Goal: Task Accomplishment & Management: Manage account settings

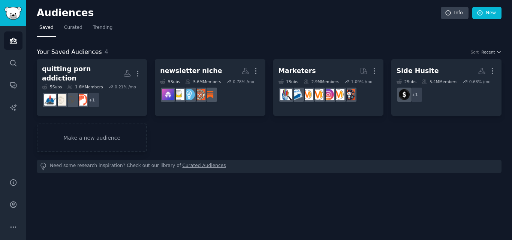
click at [119, 149] on div "quitting porn addiction More 5 Sub s 1.6M Members 0.21 % /mo + 1 newsletter nic…" at bounding box center [269, 116] width 465 height 114
click at [122, 144] on link "Make a new audience" at bounding box center [92, 138] width 110 height 29
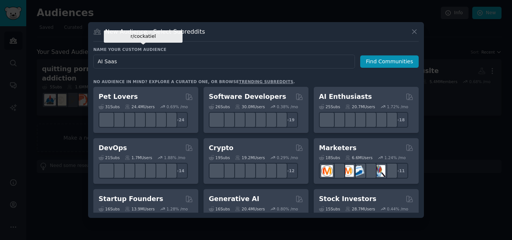
type input "AI Saas"
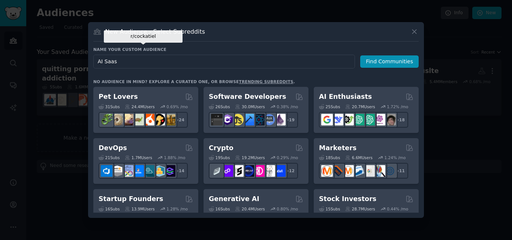
click button "Find Communities" at bounding box center [389, 62] width 59 height 12
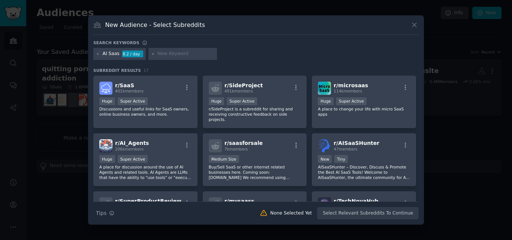
click at [149, 113] on p "Discussions and useful links for SaaS owners, online business owners, and more." at bounding box center [145, 112] width 92 height 11
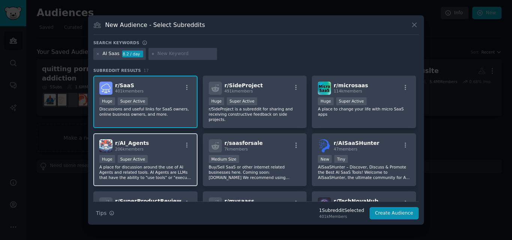
click at [154, 155] on div "Huge Super Active" at bounding box center [145, 159] width 92 height 9
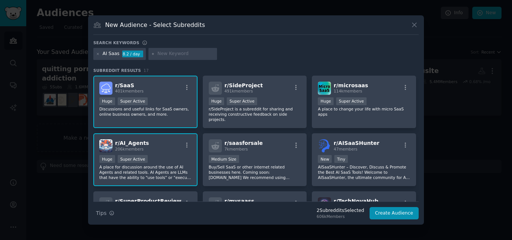
click at [200, 58] on div at bounding box center [183, 54] width 69 height 12
click at [196, 54] on input "text" at bounding box center [186, 54] width 57 height 7
type input "b"
type input "n8n"
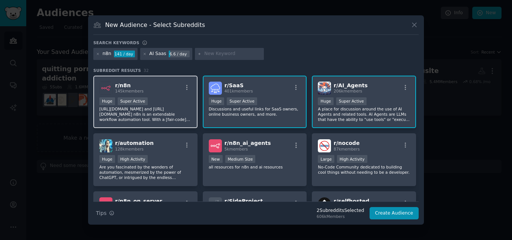
click at [162, 104] on div "Huge Super Active" at bounding box center [145, 102] width 92 height 9
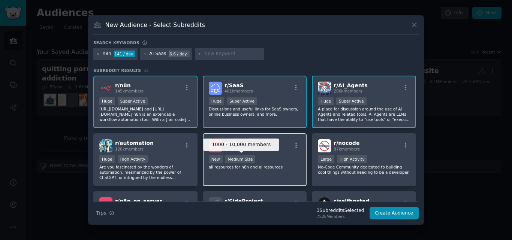
click at [251, 159] on div "Medium Size" at bounding box center [240, 159] width 30 height 8
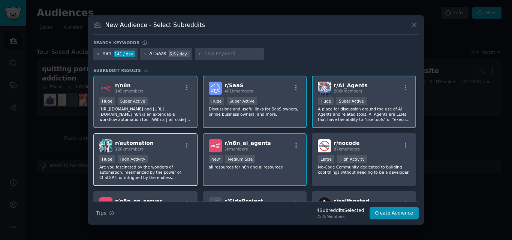
click at [144, 159] on div "Huge High Activity" at bounding box center [145, 159] width 92 height 9
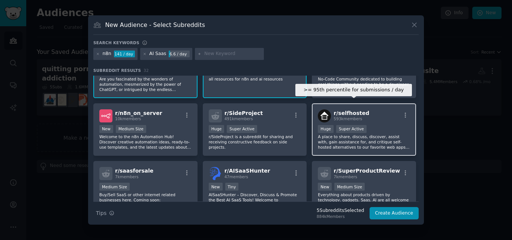
scroll to position [75, 0]
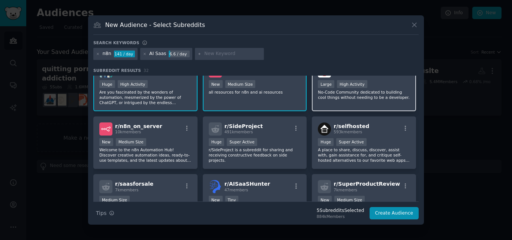
click at [370, 95] on p "No-Code Community dedicated to building cool things without needing to be a dev…" at bounding box center [364, 95] width 92 height 11
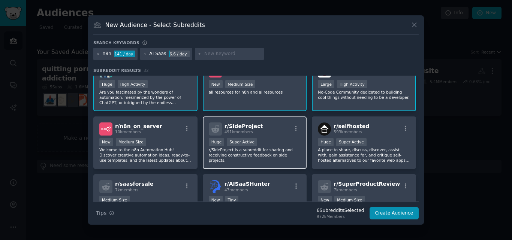
click at [257, 144] on div ">= 95th percentile for submissions / day Huge Super Active" at bounding box center [255, 142] width 92 height 9
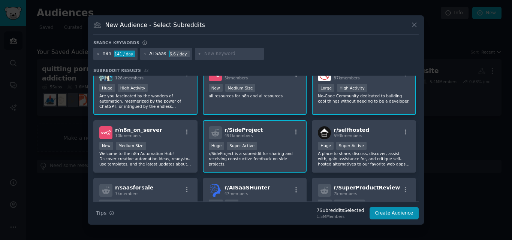
scroll to position [0, 0]
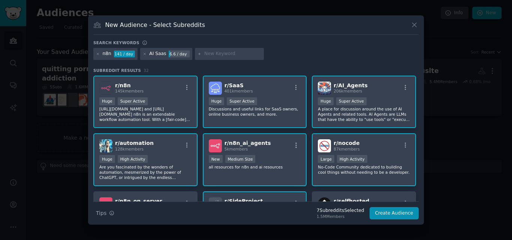
drag, startPoint x: 146, startPoint y: 54, endPoint x: 137, endPoint y: 54, distance: 9.4
click at [146, 54] on div "AI Saas 6.6 / day" at bounding box center [166, 54] width 53 height 12
click at [141, 55] on div "AI Saas 6.6 / day" at bounding box center [166, 54] width 53 height 12
click at [144, 55] on icon at bounding box center [145, 54] width 4 height 4
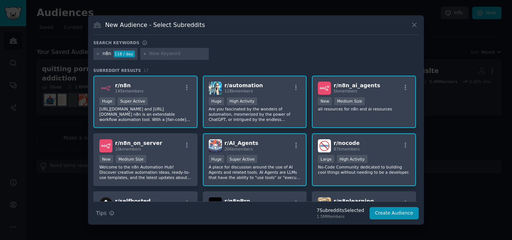
click at [159, 51] on input "text" at bounding box center [177, 54] width 57 height 7
type input "AI"
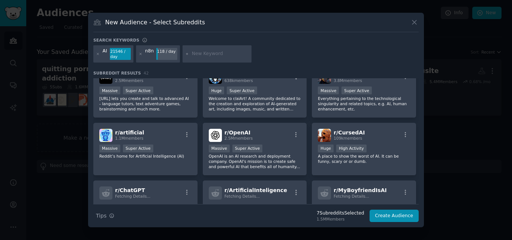
scroll to position [239, 0]
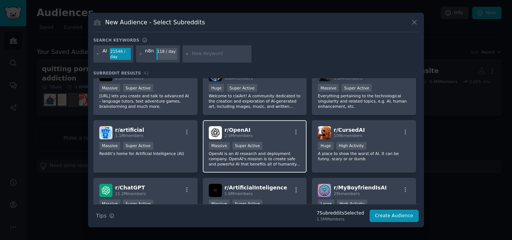
click at [281, 161] on p "OpenAI is an AI research and deployment company. OpenAI's mission is to create …" at bounding box center [255, 159] width 92 height 16
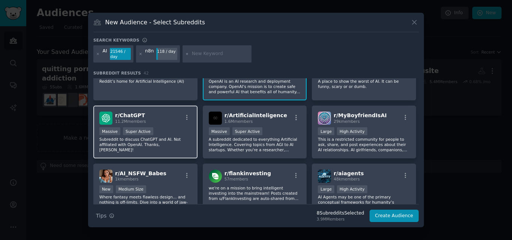
scroll to position [314, 0]
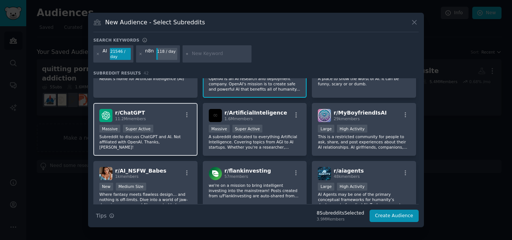
click at [139, 135] on p "Subreddit to discuss ChatGPT and AI. Not affiliated with OpenAI. Thanks, [PERSO…" at bounding box center [145, 142] width 92 height 16
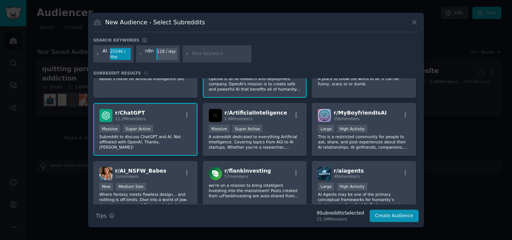
click at [193, 53] on input "text" at bounding box center [220, 54] width 57 height 7
type input "business"
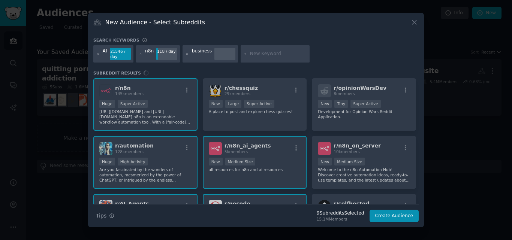
click at [141, 51] on div at bounding box center [141, 54] width 4 height 12
click at [140, 54] on icon at bounding box center [141, 54] width 4 height 4
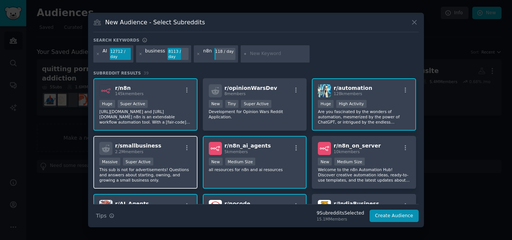
scroll to position [113, 0]
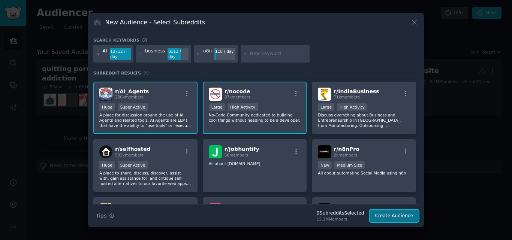
click at [385, 217] on button "Create Audience" at bounding box center [395, 216] width 50 height 13
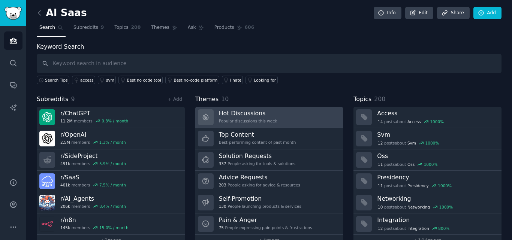
click at [278, 121] on link "Hot Discussions Popular discussions this week" at bounding box center [269, 117] width 148 height 21
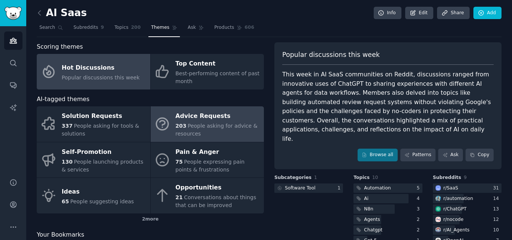
click at [176, 120] on div "Advice Requests" at bounding box center [218, 117] width 85 height 12
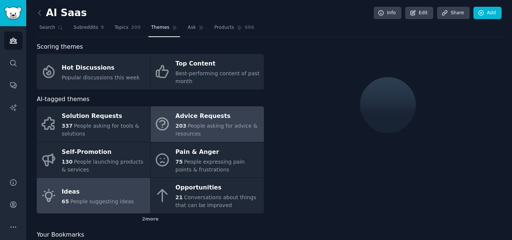
click at [120, 189] on div "Ideas" at bounding box center [98, 192] width 72 height 12
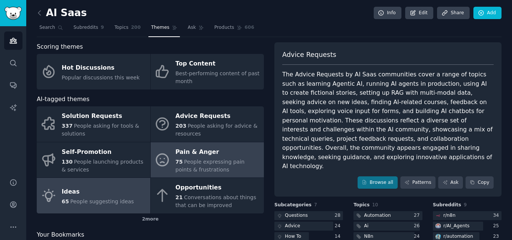
click at [206, 163] on span "People expressing pain points & frustrations" at bounding box center [210, 166] width 69 height 14
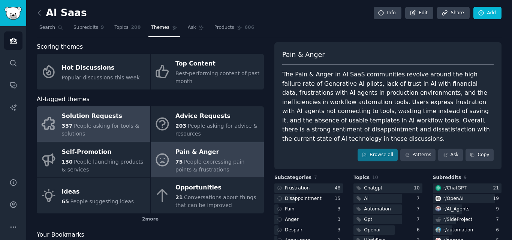
click at [106, 132] on div "337 People asking for tools & solutions" at bounding box center [104, 130] width 85 height 16
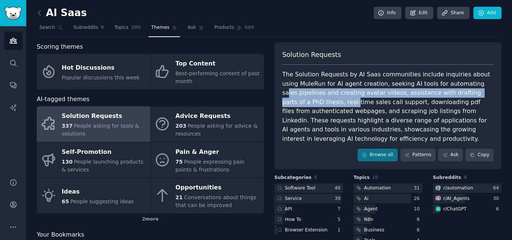
drag, startPoint x: 451, startPoint y: 83, endPoint x: 492, endPoint y: 90, distance: 41.9
click at [492, 90] on div "Solution Requests The Solution Requests by AI Saas communities include inquirie…" at bounding box center [388, 105] width 227 height 127
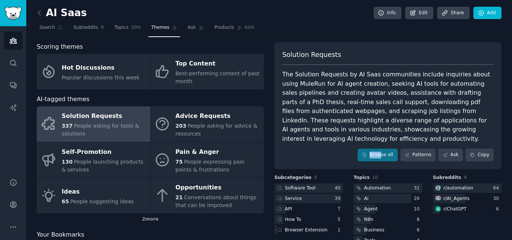
drag, startPoint x: 387, startPoint y: 139, endPoint x: 382, endPoint y: 153, distance: 14.2
click at [382, 153] on div "Solution Requests The Solution Requests by AI Saas communities include inquirie…" at bounding box center [388, 105] width 227 height 127
click at [385, 152] on link "Browse all" at bounding box center [378, 155] width 40 height 13
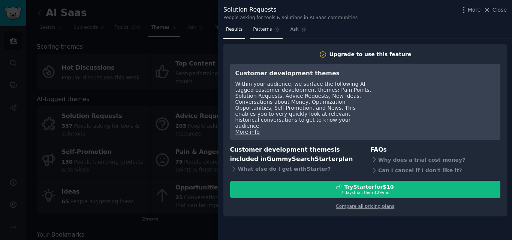
click at [257, 30] on span "Patterns" at bounding box center [262, 29] width 19 height 7
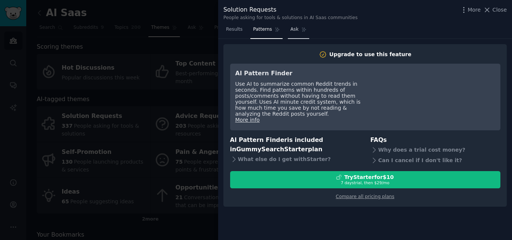
click at [288, 35] on link "Ask" at bounding box center [298, 31] width 21 height 15
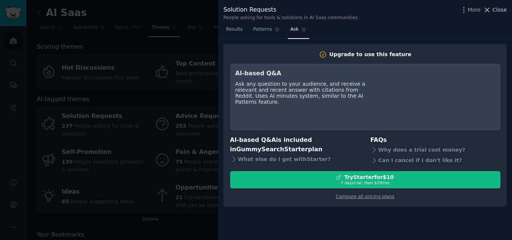
click at [498, 10] on span "Close" at bounding box center [500, 10] width 14 height 6
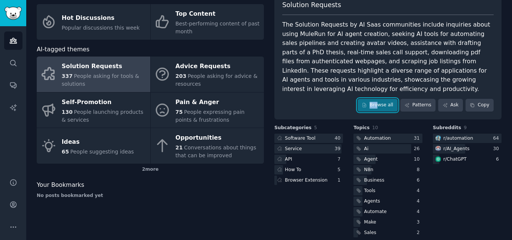
scroll to position [50, 0]
click at [455, 101] on link "Ask" at bounding box center [450, 105] width 25 height 13
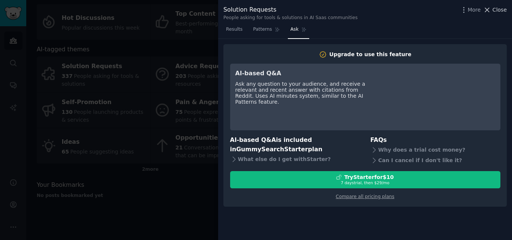
click at [491, 11] on icon at bounding box center [487, 10] width 8 height 8
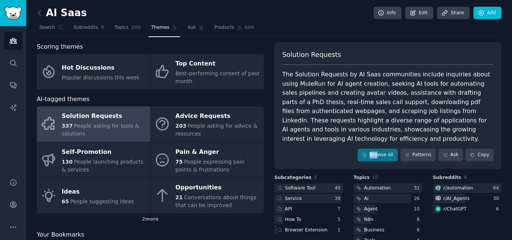
click at [120, 113] on div "Solution Requests" at bounding box center [104, 117] width 85 height 12
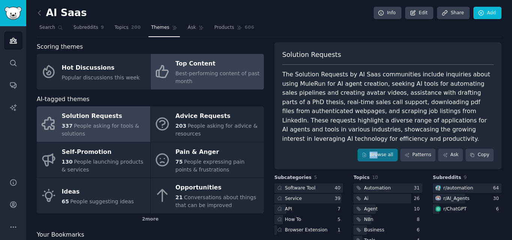
click at [204, 75] on span "Best-performing content of past month" at bounding box center [218, 78] width 84 height 14
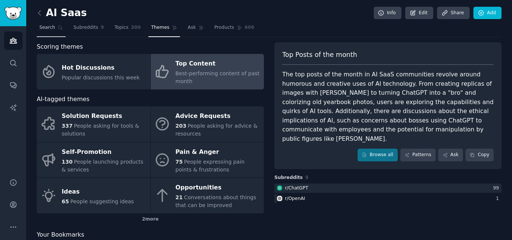
click at [59, 27] on icon at bounding box center [60, 27] width 5 height 5
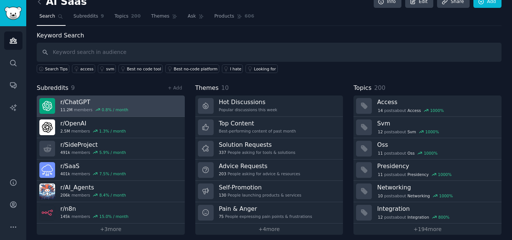
scroll to position [12, 0]
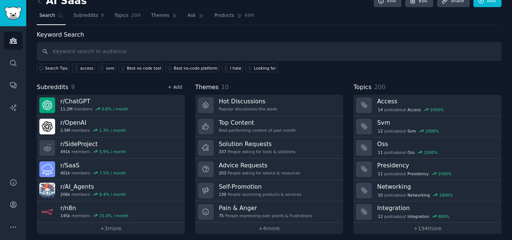
click at [178, 90] on link "+ Add" at bounding box center [175, 87] width 14 height 5
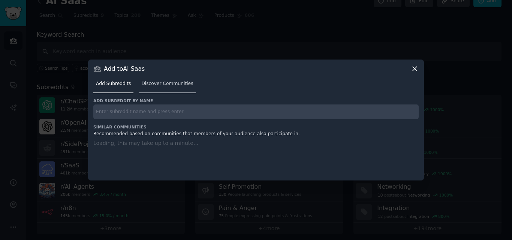
click at [178, 78] on link "Discover Communities" at bounding box center [167, 85] width 57 height 15
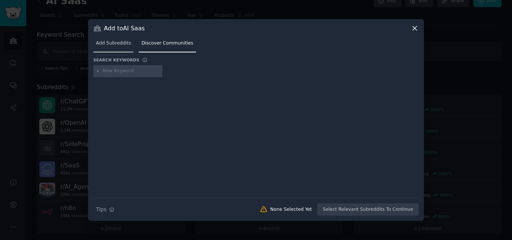
click at [128, 41] on span "Add Subreddits" at bounding box center [113, 43] width 35 height 7
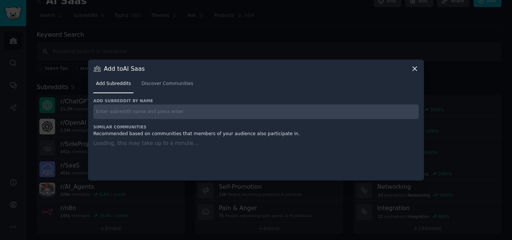
click at [166, 35] on div at bounding box center [256, 120] width 512 height 240
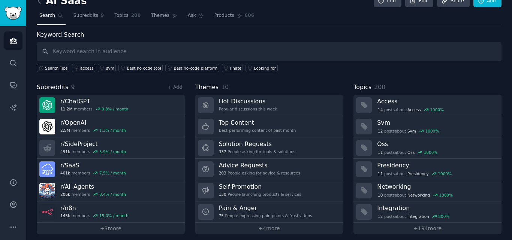
click at [81, 7] on div "AI Saas Info Edit Share Add" at bounding box center [269, 2] width 465 height 15
drag, startPoint x: 84, startPoint y: 9, endPoint x: 87, endPoint y: 14, distance: 6.2
click at [87, 14] on div "AI Saas Info Edit Share Add Search Subreddits 9 Topics 200 Themes Ask Products …" at bounding box center [269, 116] width 465 height 236
click at [87, 14] on span "Subreddits" at bounding box center [86, 15] width 25 height 7
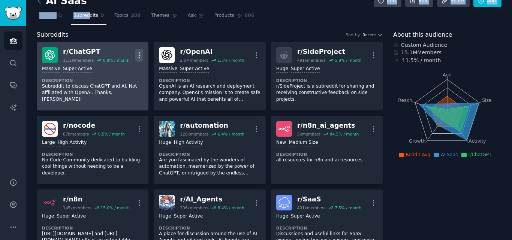
click at [138, 60] on button "More" at bounding box center [139, 55] width 8 height 13
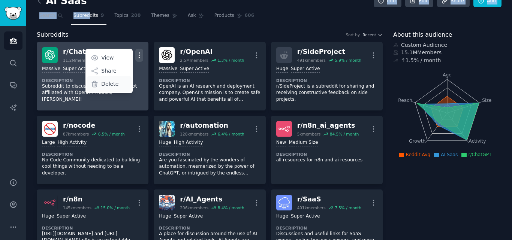
click at [117, 84] on div "Delete" at bounding box center [109, 84] width 45 height 16
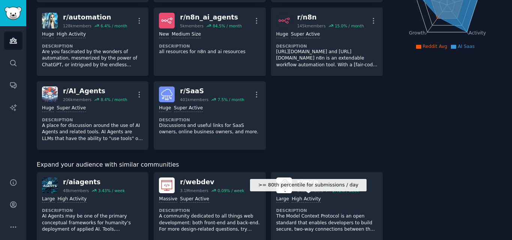
scroll to position [200, 0]
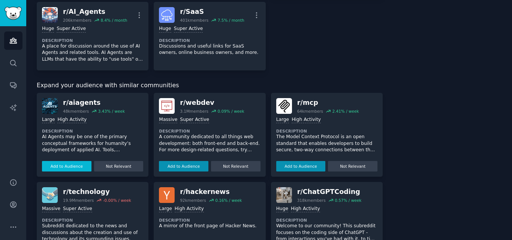
click at [82, 169] on button "Add to Audience" at bounding box center [67, 166] width 50 height 11
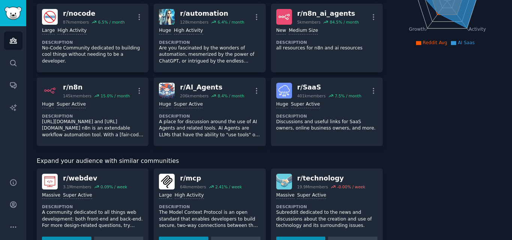
scroll to position [0, 0]
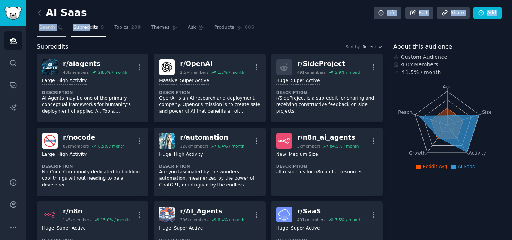
click at [58, 25] on icon at bounding box center [60, 27] width 5 height 5
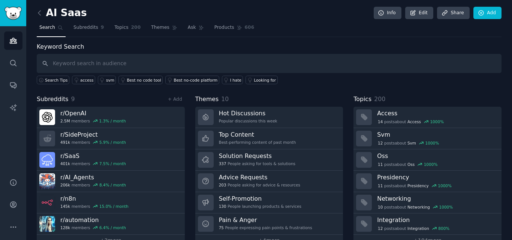
click at [102, 32] on nav "Search Subreddits 9 Topics 200 Themes Ask Products 606" at bounding box center [269, 29] width 465 height 15
click at [101, 33] on link "Subreddits 9" at bounding box center [89, 29] width 36 height 15
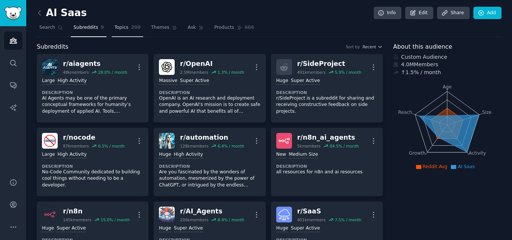
click at [125, 35] on link "Topics 200" at bounding box center [128, 29] width 32 height 15
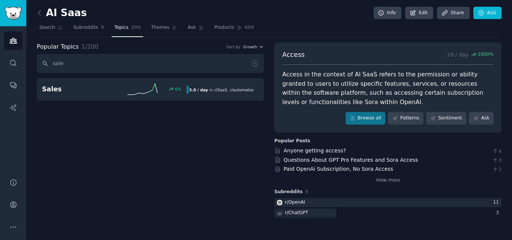
type input "sales"
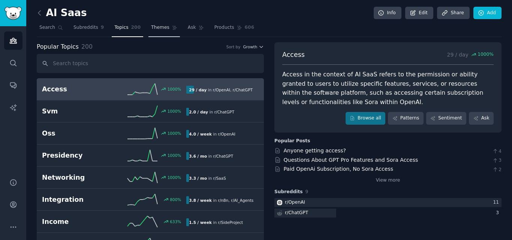
click at [159, 33] on link "Themes" at bounding box center [165, 29] width 32 height 15
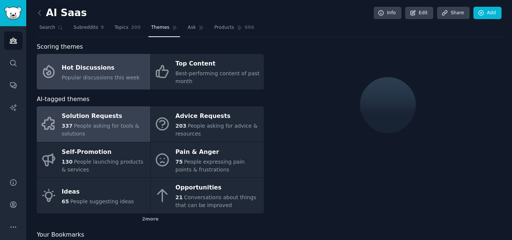
click at [112, 122] on div "Solution Requests" at bounding box center [104, 117] width 85 height 12
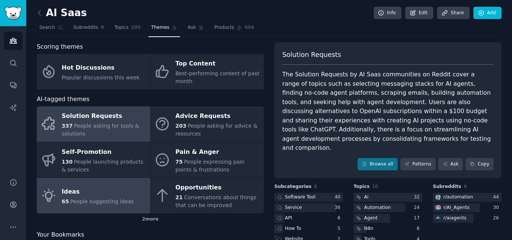
click at [86, 193] on div "Ideas" at bounding box center [98, 192] width 72 height 12
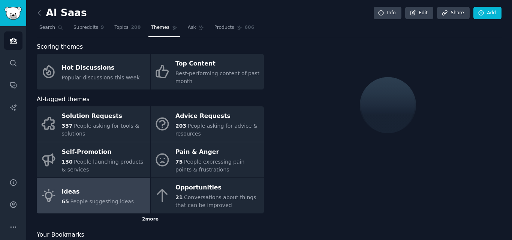
click at [155, 222] on div "2 more" at bounding box center [150, 220] width 227 height 12
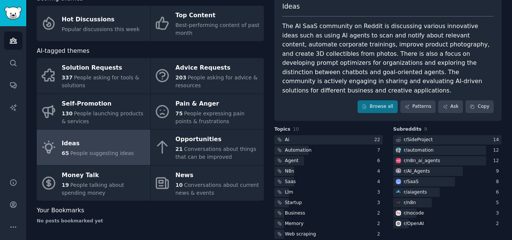
scroll to position [11, 0]
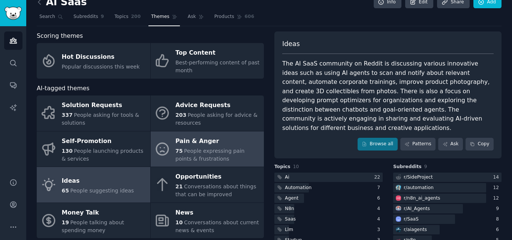
click at [204, 161] on div "75 People expressing pain points & frustrations" at bounding box center [218, 155] width 85 height 16
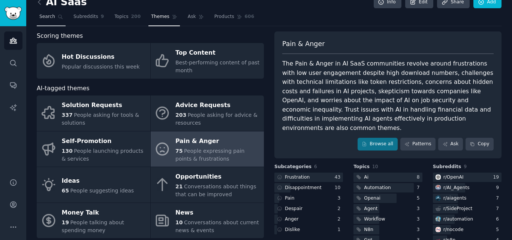
click at [50, 21] on link "Search" at bounding box center [51, 18] width 29 height 15
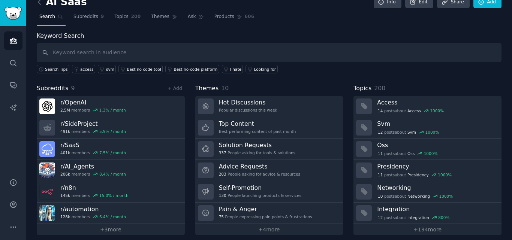
click at [155, 53] on input "text" at bounding box center [269, 52] width 465 height 19
click at [59, 0] on h2 "AI Saas" at bounding box center [62, 2] width 50 height 12
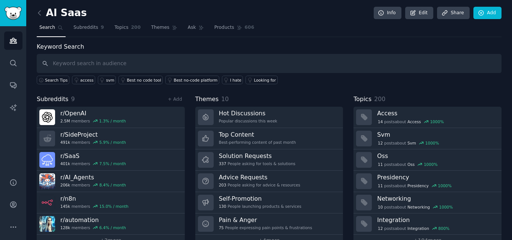
click at [429, 20] on div "AI Saas Info Edit Share Add" at bounding box center [269, 14] width 465 height 15
click at [428, 15] on link "Edit" at bounding box center [419, 13] width 28 height 13
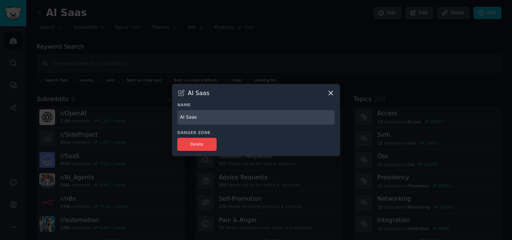
drag, startPoint x: 204, startPoint y: 116, endPoint x: 164, endPoint y: 119, distance: 40.6
click at [165, 119] on div "​ AI Saas Name AI Saas Danger Zone Delete" at bounding box center [256, 120] width 507 height 240
type input "Saas ideas"
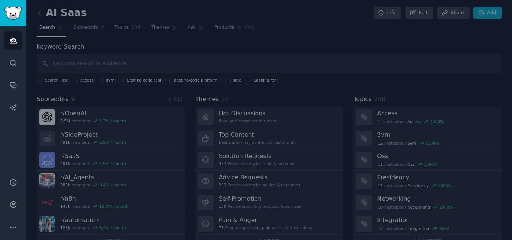
click at [331, 91] on div "Keyword Search Search Tips access svm Best no code tool Best no-code platform I…" at bounding box center [269, 144] width 465 height 204
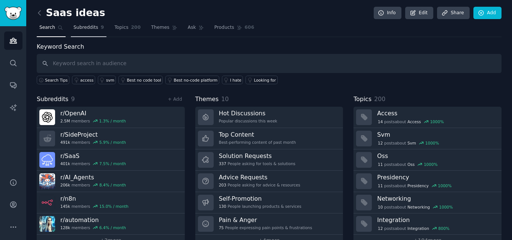
click at [86, 28] on span "Subreddits" at bounding box center [86, 27] width 25 height 7
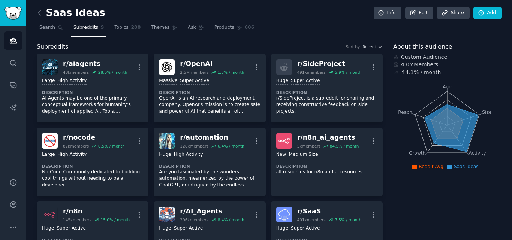
click at [71, 26] on link "Subreddits 9" at bounding box center [89, 29] width 36 height 15
click at [118, 30] on span "Topics" at bounding box center [121, 27] width 14 height 7
